Goal: Task Accomplishment & Management: Use online tool/utility

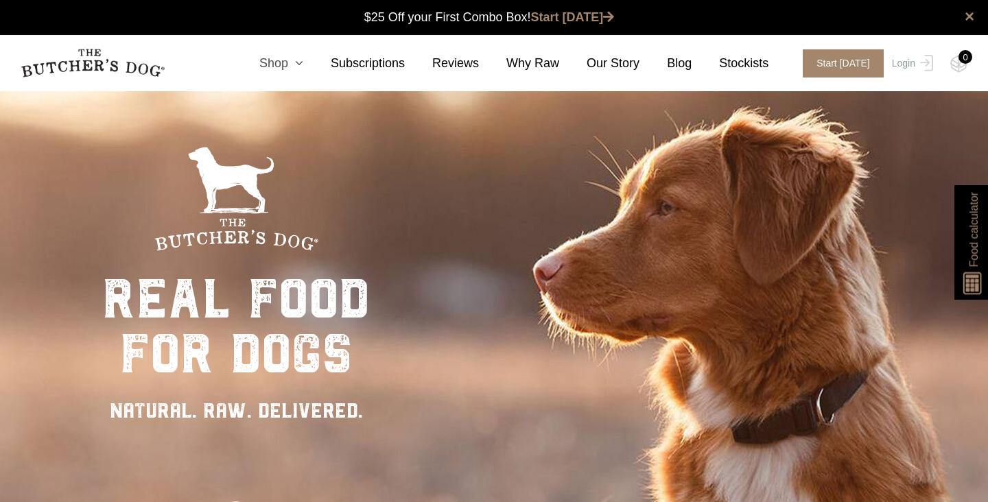
scroll to position [1, 0]
click at [303, 61] on icon at bounding box center [295, 63] width 15 height 12
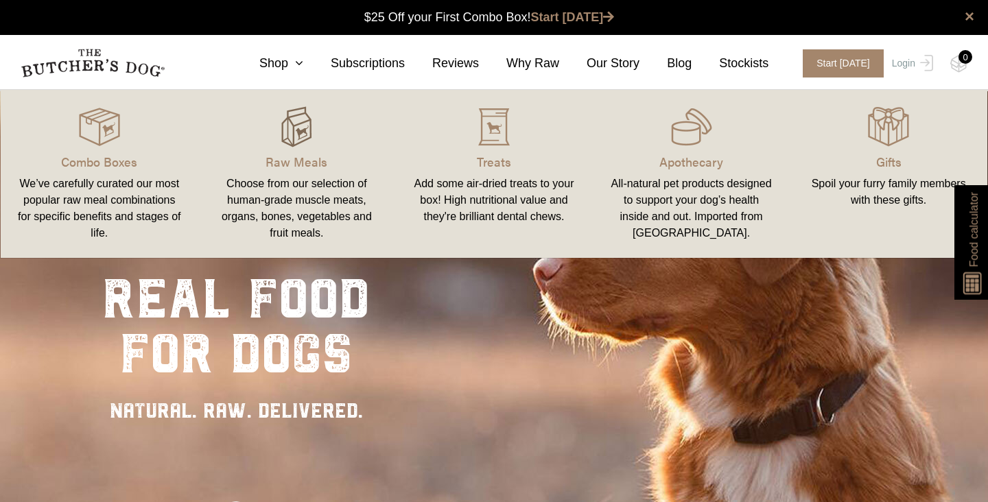
click at [299, 124] on img at bounding box center [296, 126] width 41 height 41
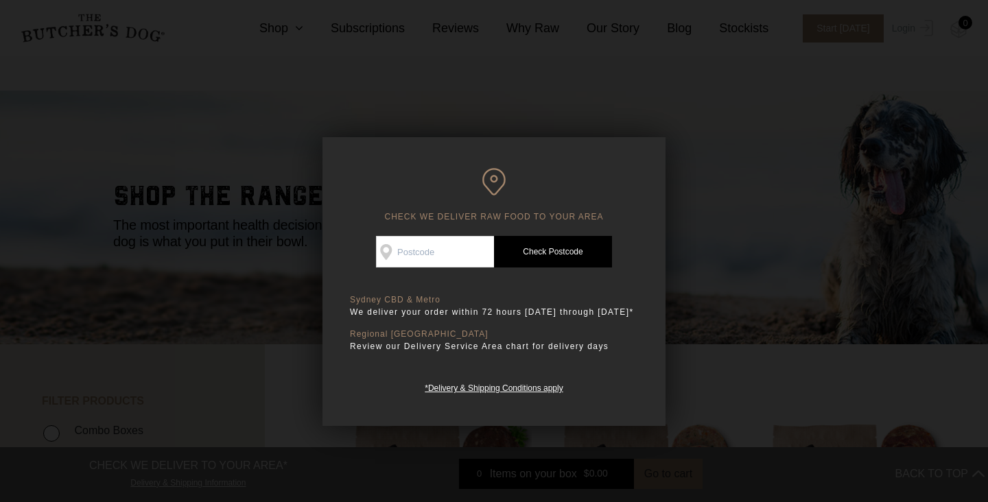
drag, startPoint x: 0, startPoint y: 0, endPoint x: 445, endPoint y: 245, distance: 508.3
click at [445, 245] on input "Check Availability At" at bounding box center [435, 252] width 118 height 32
type input "4"
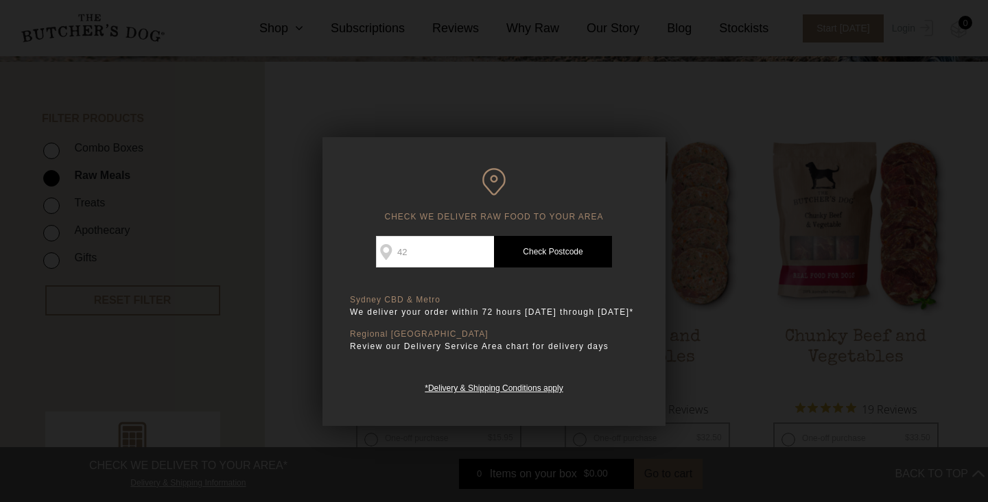
type input "4"
type input "4223"
click at [554, 246] on link "Check Postcode" at bounding box center [553, 252] width 118 height 32
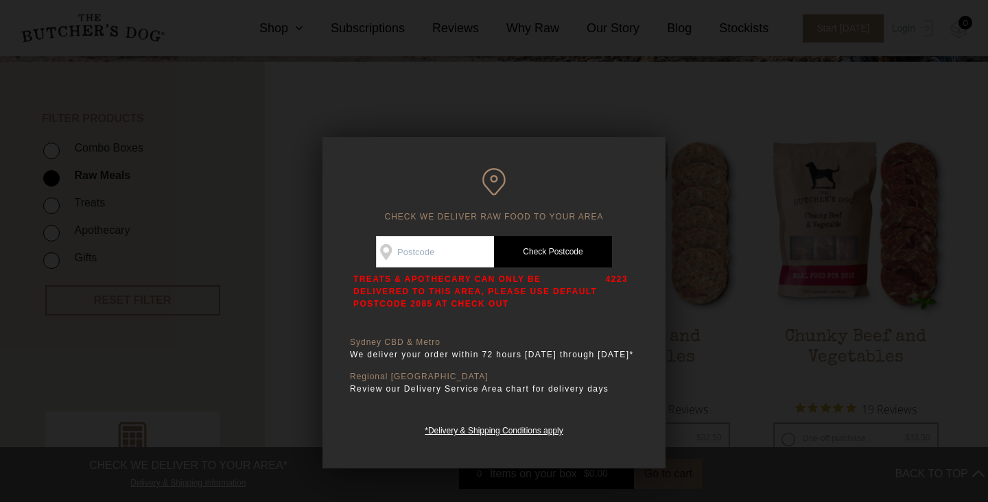
click at [467, 253] on input "Check Availability At" at bounding box center [435, 252] width 118 height 32
type input "3"
type input "2484"
click at [545, 259] on link "Check Postcode" at bounding box center [553, 252] width 118 height 32
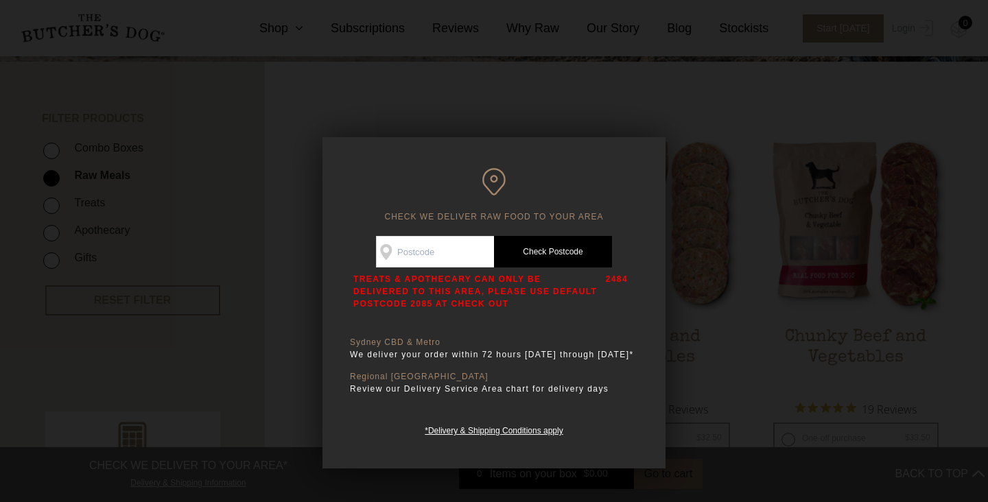
click at [462, 252] on input "Check Availability At" at bounding box center [435, 252] width 118 height 32
click at [662, 286] on div "CHECK WE DELIVER RAW FOOD TO YOUR AREA Good news! We deliver to your area Check…" at bounding box center [494, 302] width 343 height 331
click at [653, 129] on div at bounding box center [494, 251] width 988 height 502
